Goal: Information Seeking & Learning: Learn about a topic

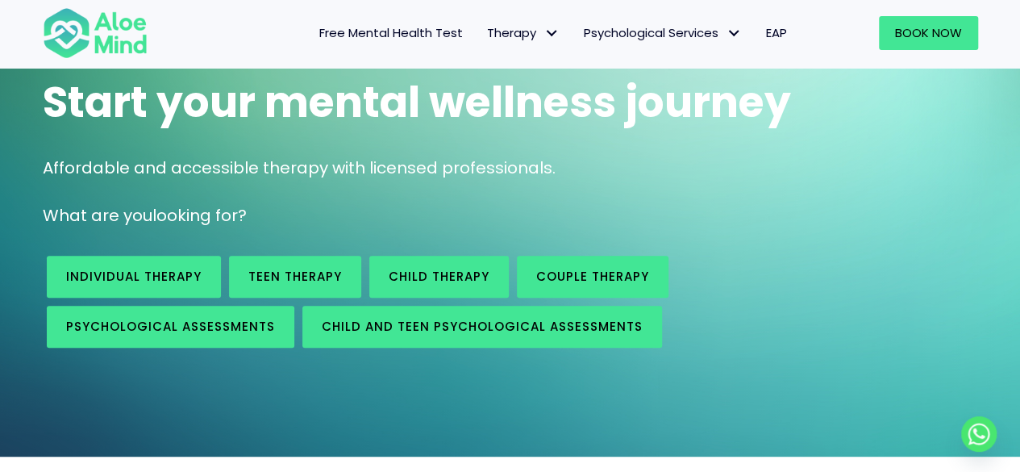
scroll to position [130, 0]
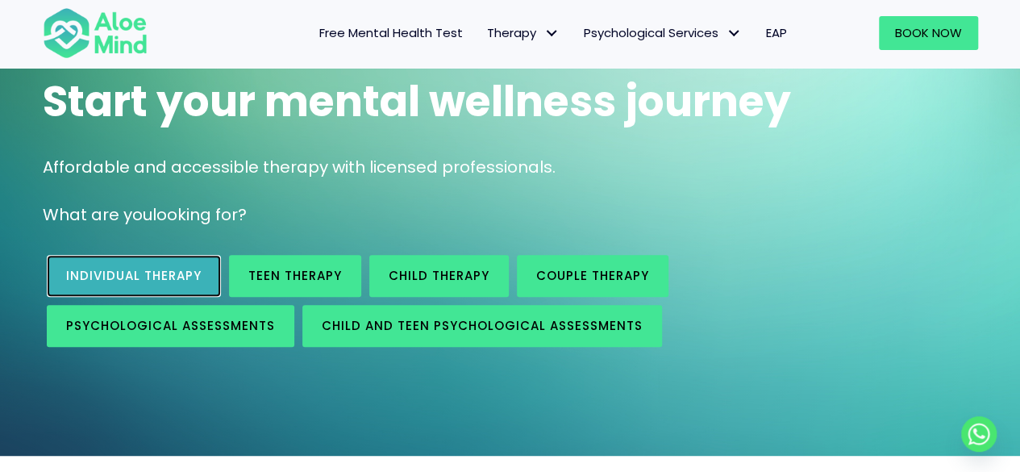
click at [156, 265] on link "Individual therapy" at bounding box center [134, 276] width 174 height 42
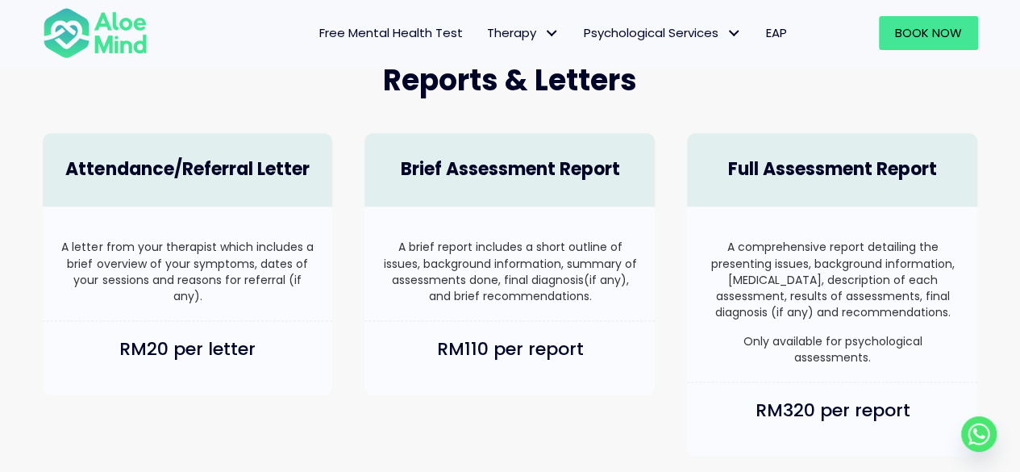
scroll to position [994, 0]
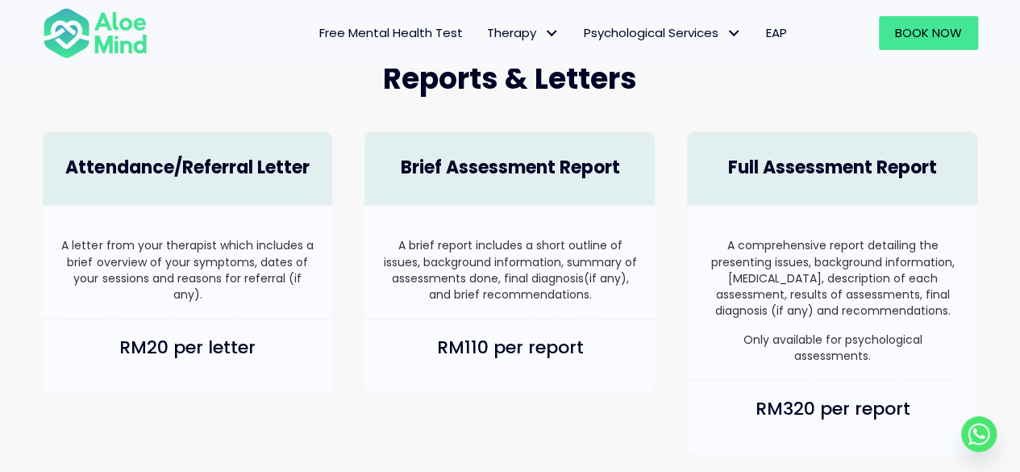
click at [360, 24] on span "Free Mental Health Test" at bounding box center [391, 32] width 144 height 17
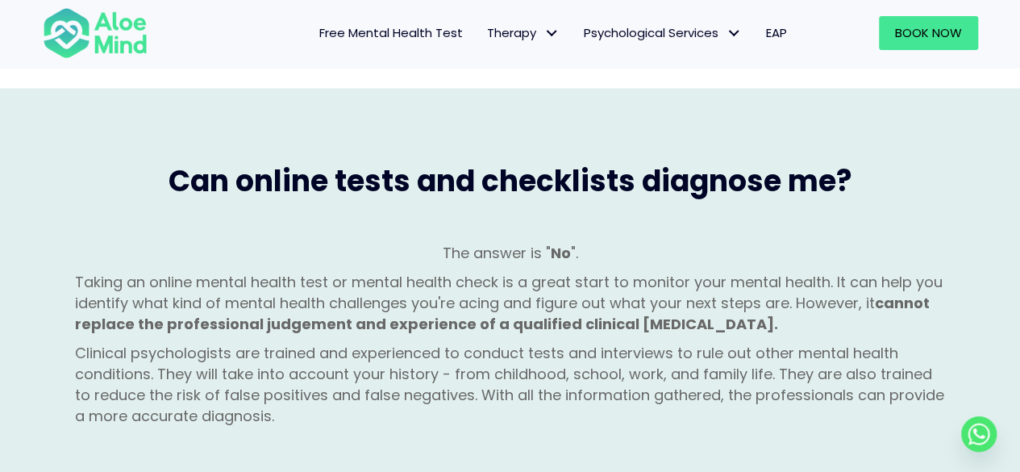
scroll to position [1367, 0]
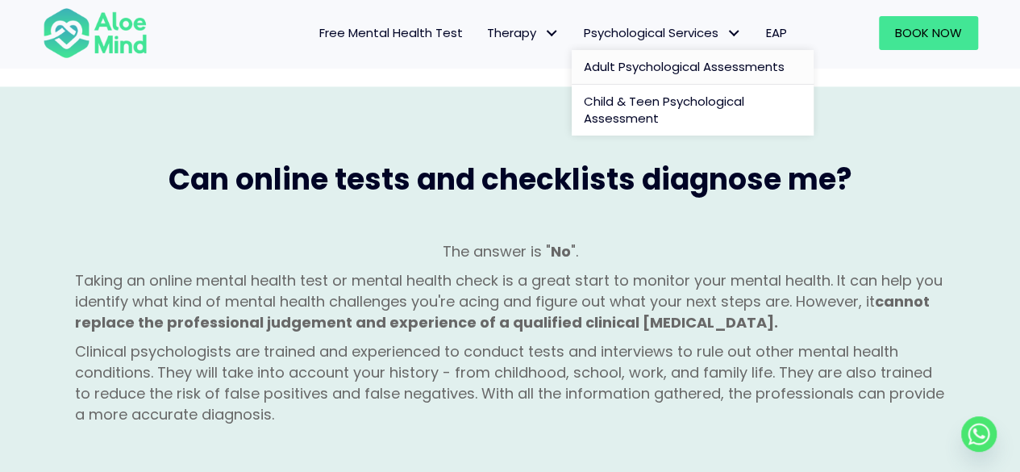
click at [609, 66] on span "Adult Psychological Assessments" at bounding box center [684, 66] width 201 height 17
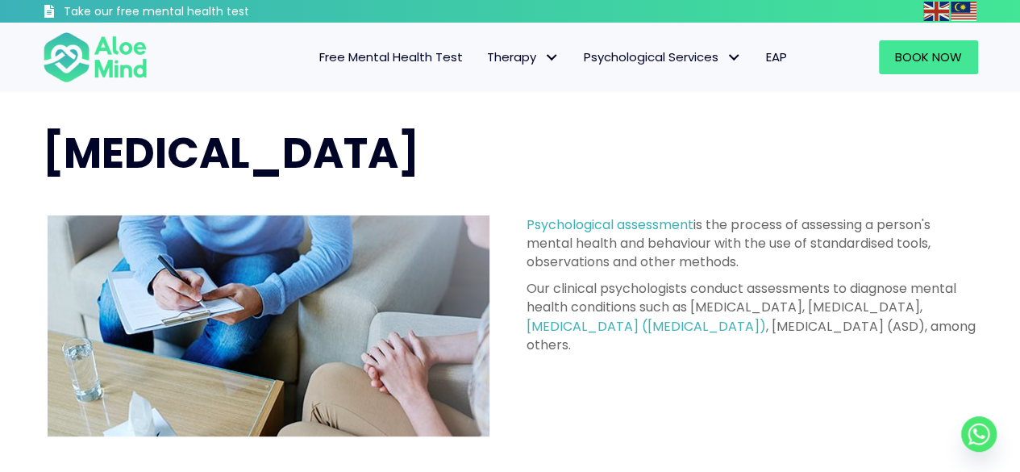
drag, startPoint x: 620, startPoint y: 345, endPoint x: 528, endPoint y: 101, distance: 261.1
click at [528, 101] on div "Psychological Assessment Psychological assessment is the process of assessing a…" at bounding box center [510, 280] width 1020 height 377
click at [760, 118] on div "Psychological Assessment" at bounding box center [511, 153] width 968 height 91
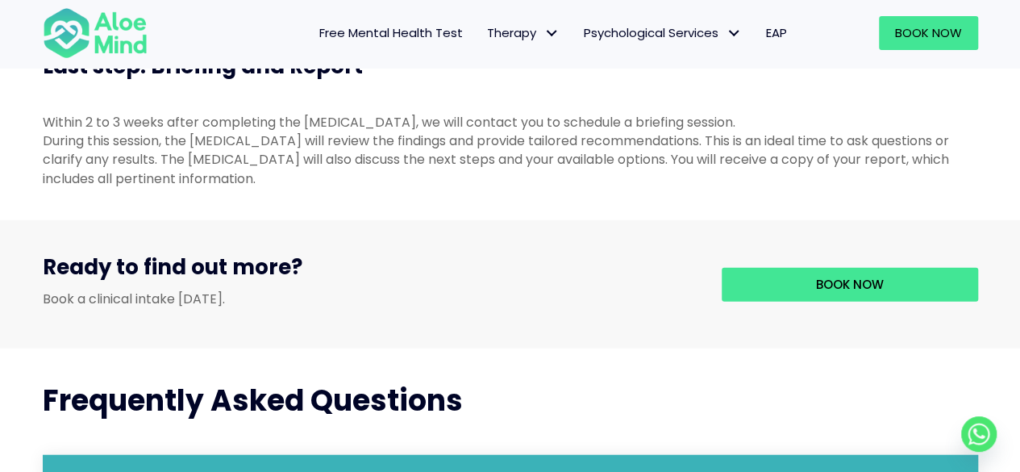
scroll to position [1785, 0]
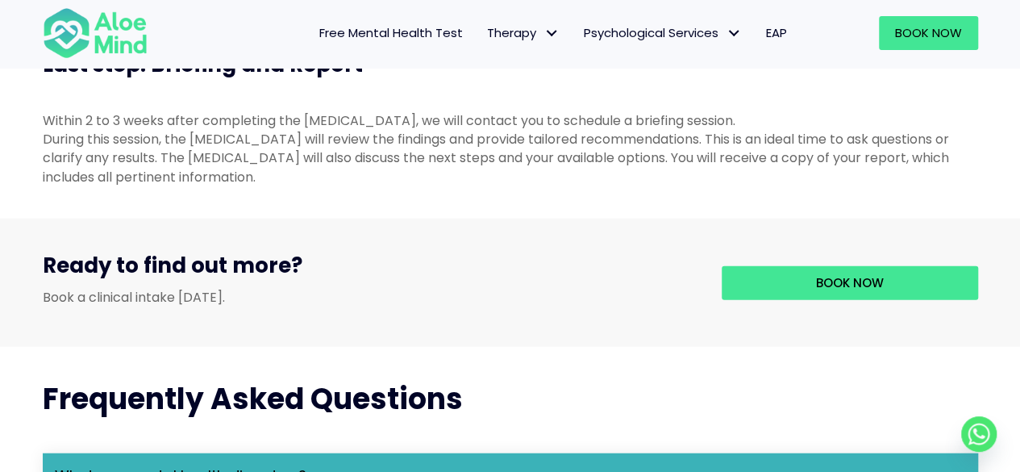
click at [393, 32] on span "Free Mental Health Test" at bounding box center [391, 32] width 144 height 17
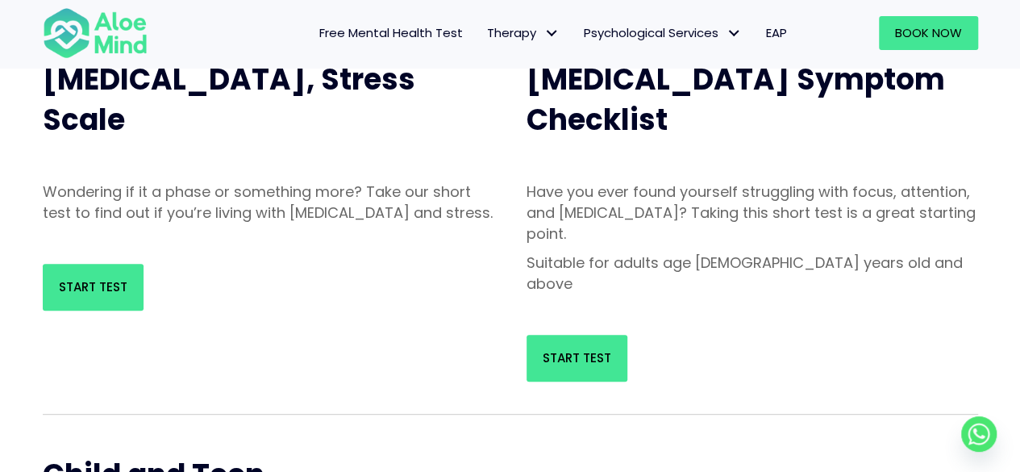
scroll to position [210, 0]
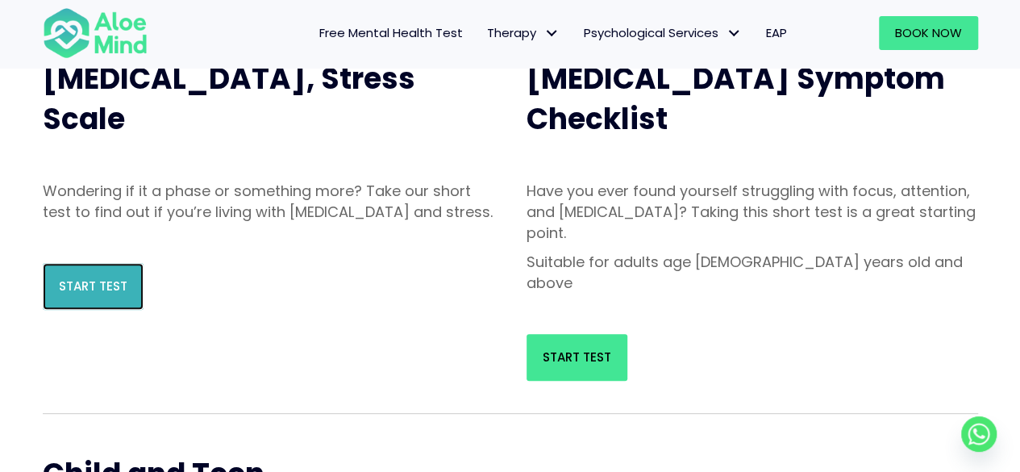
click at [92, 294] on span "Start Test" at bounding box center [93, 285] width 69 height 17
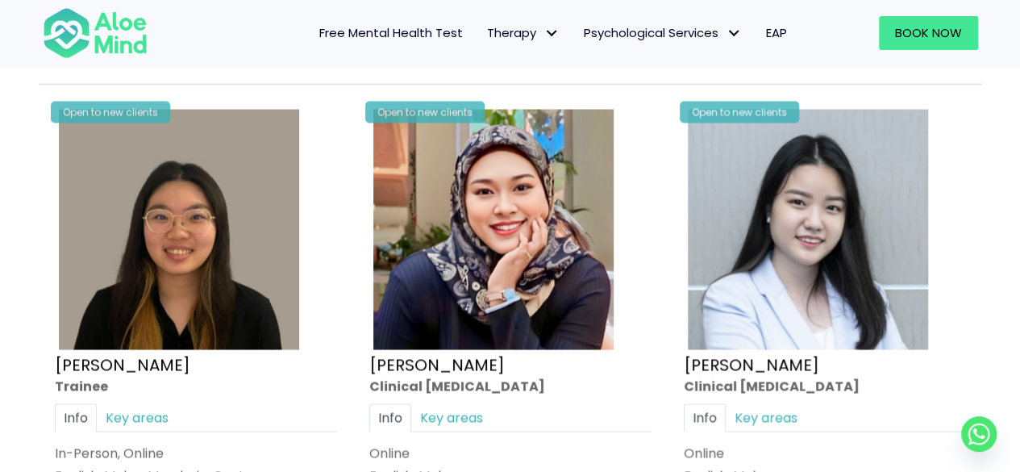
scroll to position [4412, 0]
click at [369, 36] on span "Free Mental Health Test" at bounding box center [391, 32] width 144 height 17
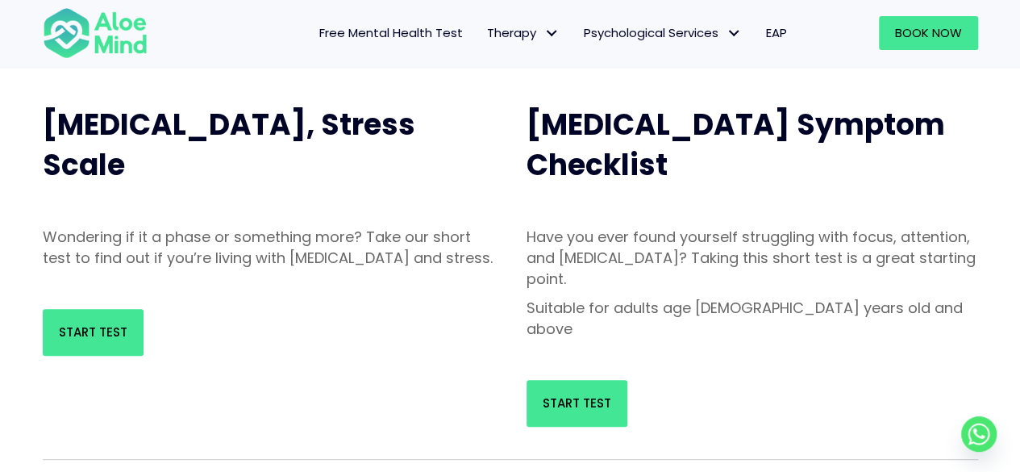
scroll to position [123, 0]
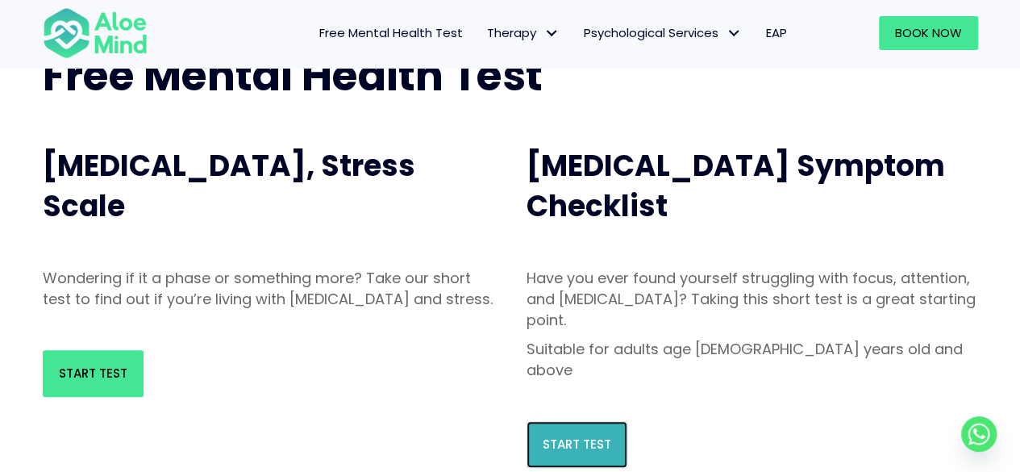
click at [573, 436] on span "Start Test" at bounding box center [577, 444] width 69 height 17
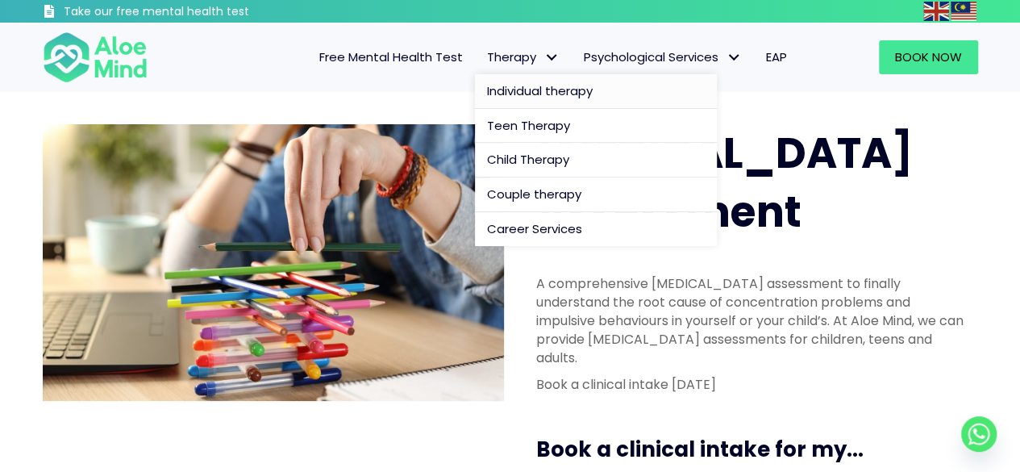
click at [506, 81] on link "Individual therapy" at bounding box center [596, 91] width 242 height 35
